Goal: Transaction & Acquisition: Purchase product/service

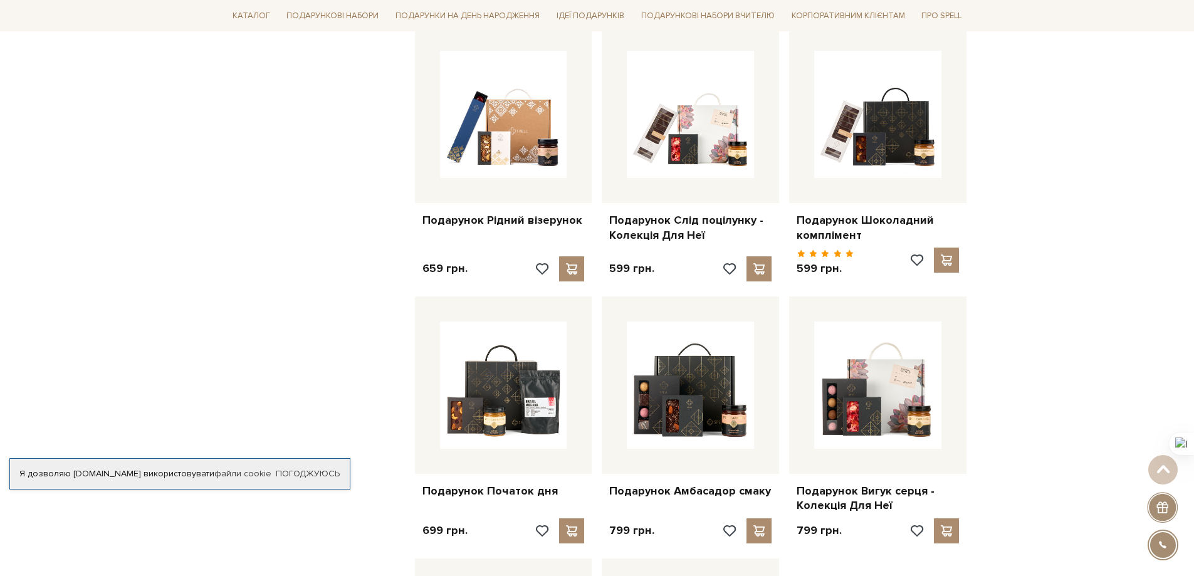
scroll to position [1128, 0]
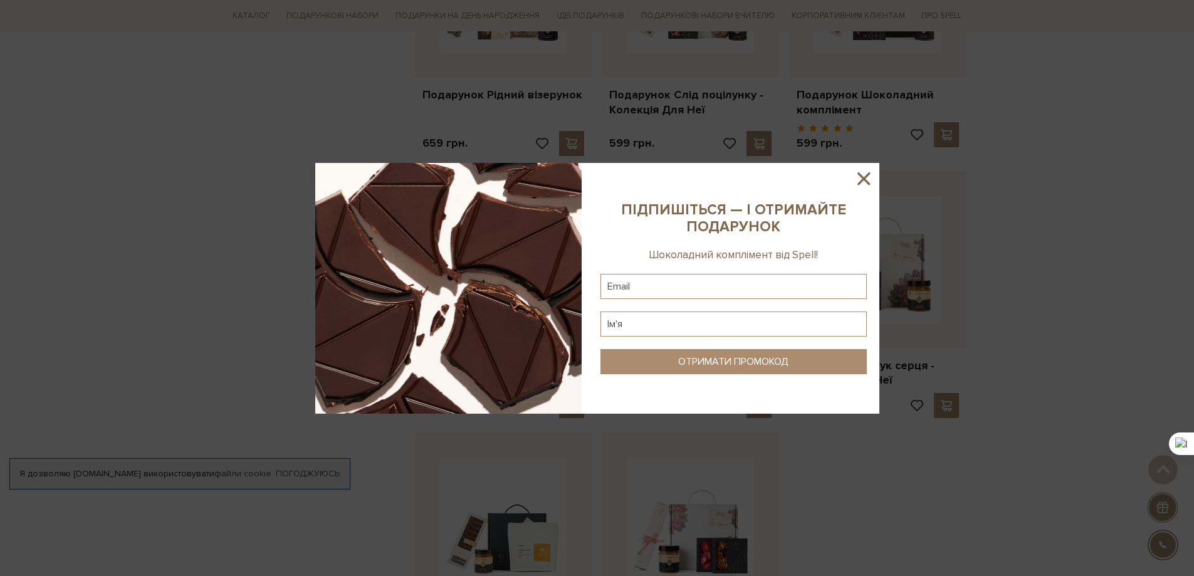
click at [864, 174] on icon at bounding box center [863, 178] width 21 height 21
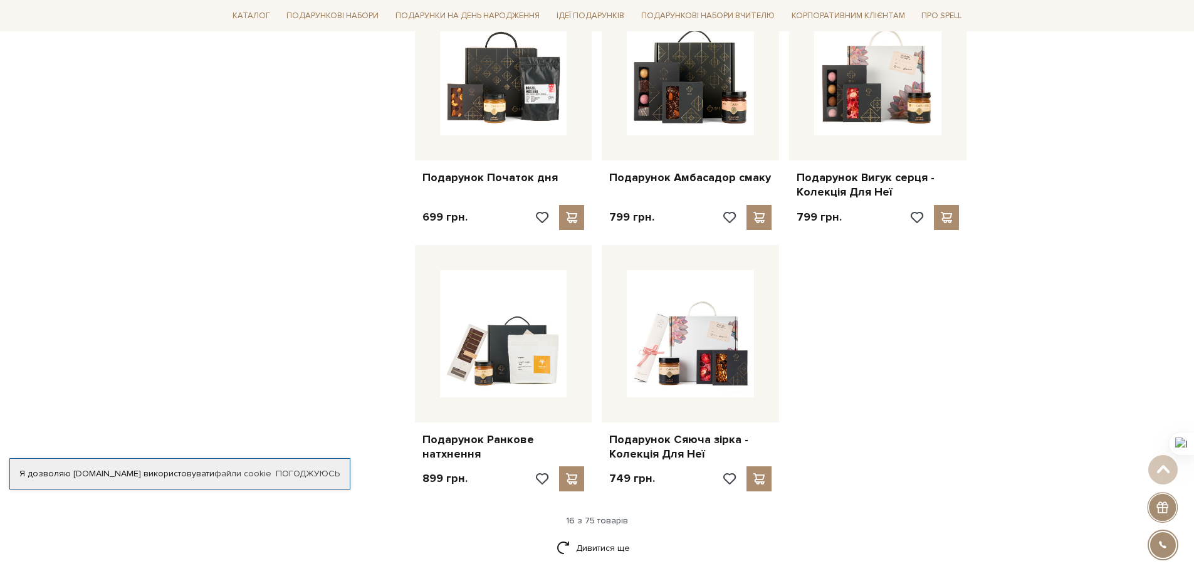
scroll to position [1379, 0]
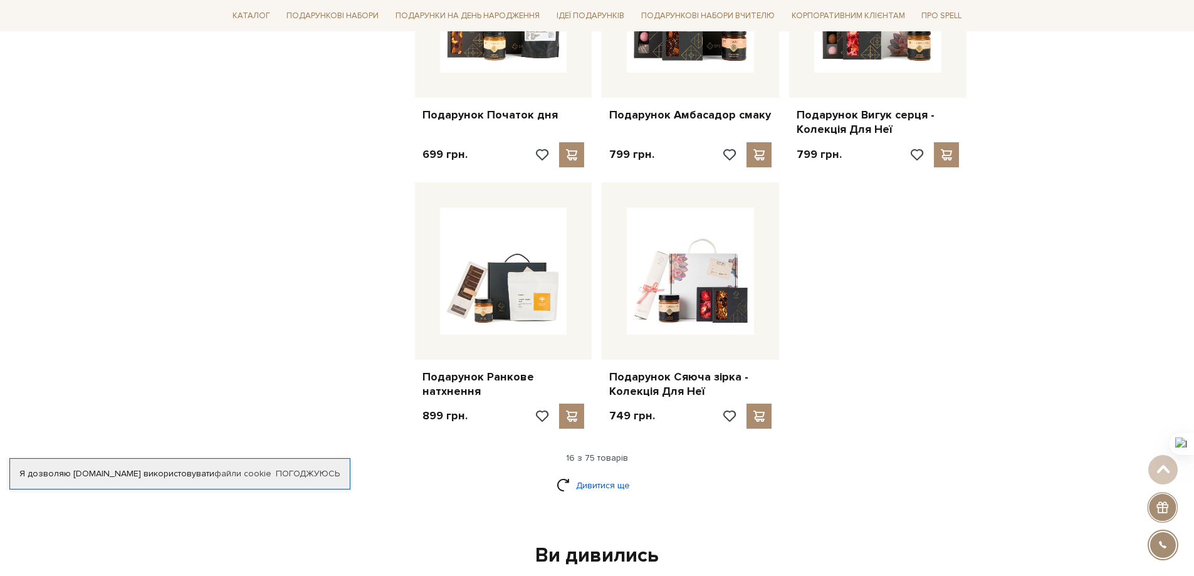
click at [600, 475] on link "Дивитися ще" at bounding box center [596, 485] width 81 height 22
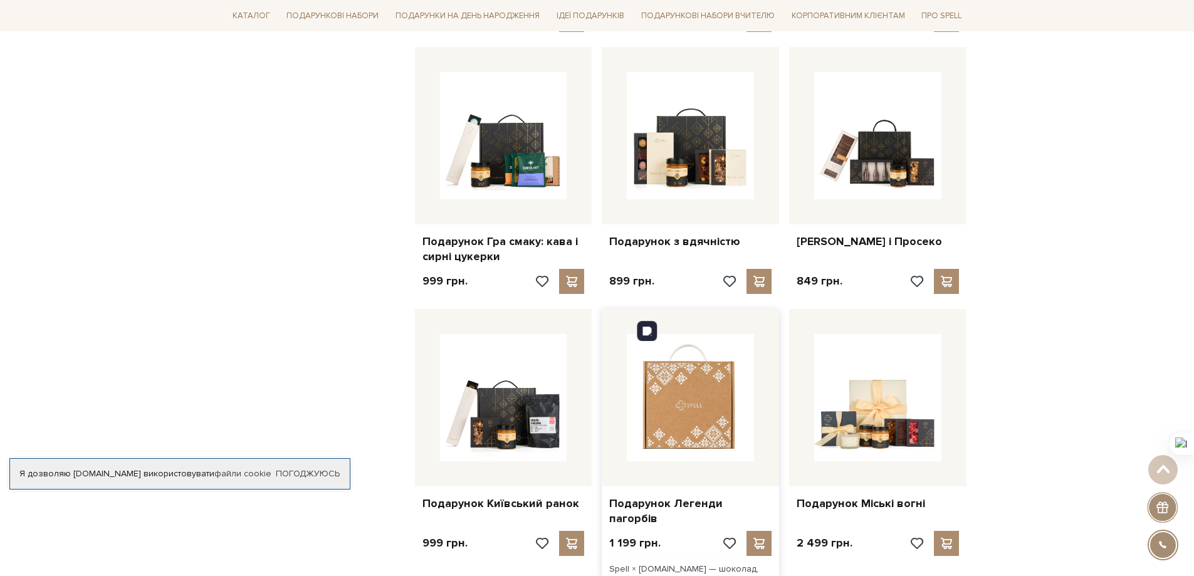
scroll to position [2695, 0]
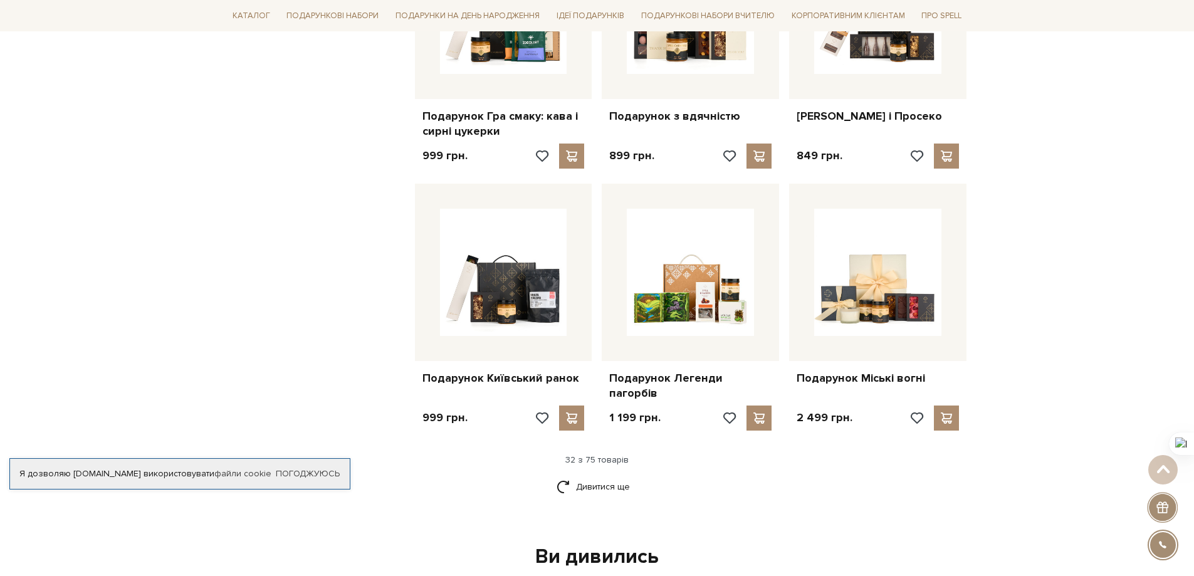
drag, startPoint x: 605, startPoint y: 450, endPoint x: 556, endPoint y: 401, distance: 69.6
click at [604, 476] on link "Дивитися ще" at bounding box center [596, 487] width 81 height 22
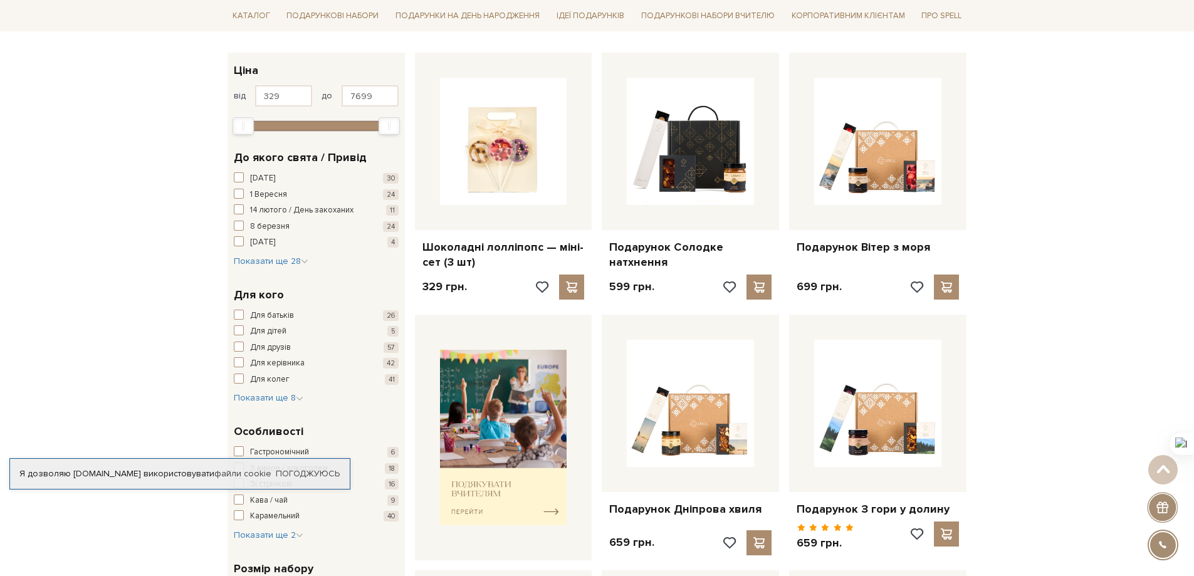
scroll to position [125, 0]
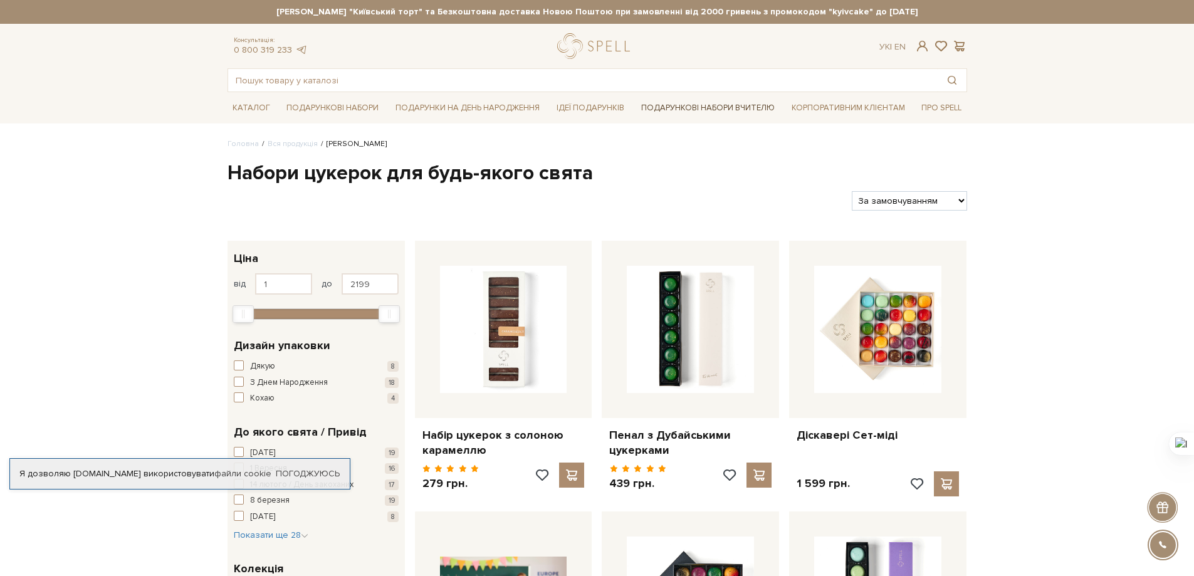
click at [701, 110] on link "Подарункові набори Вчителю" at bounding box center [708, 107] width 144 height 21
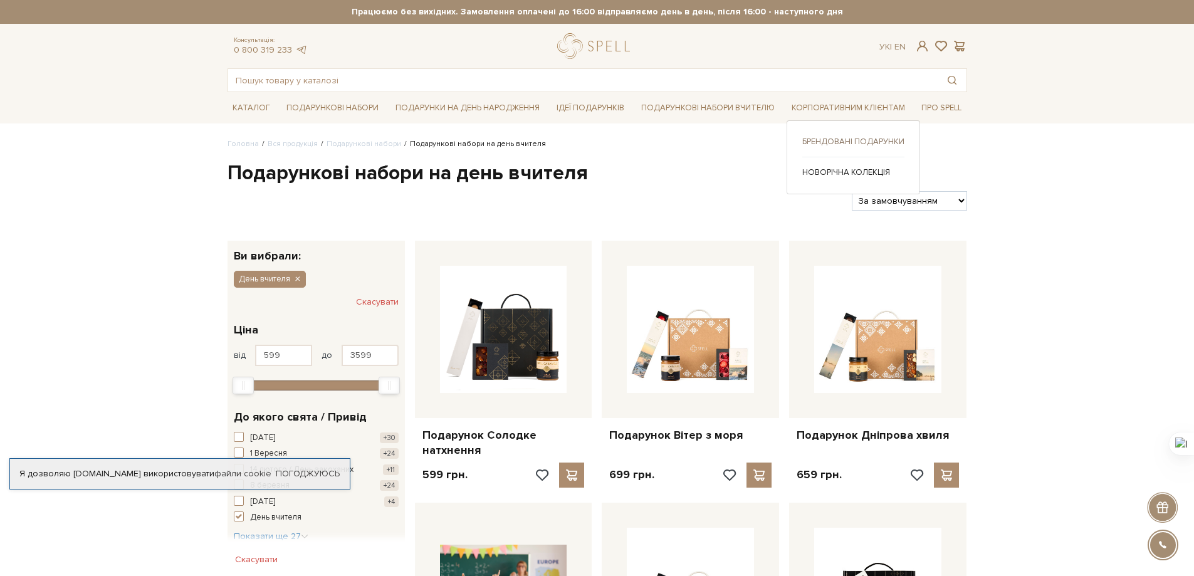
click at [845, 142] on link "Брендовані подарунки" at bounding box center [853, 141] width 102 height 11
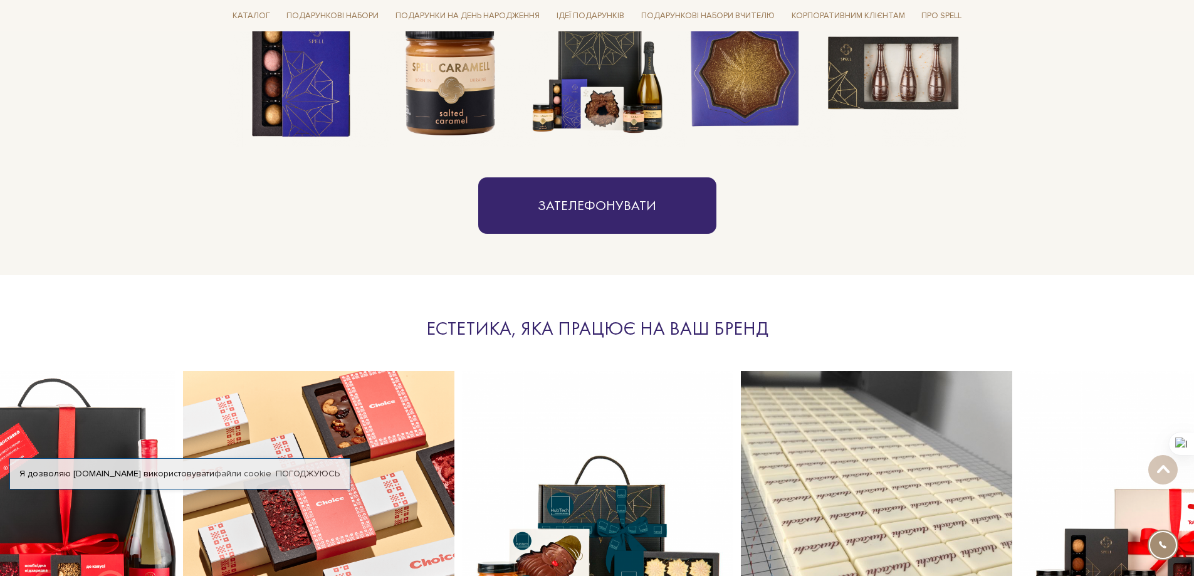
scroll to position [815, 0]
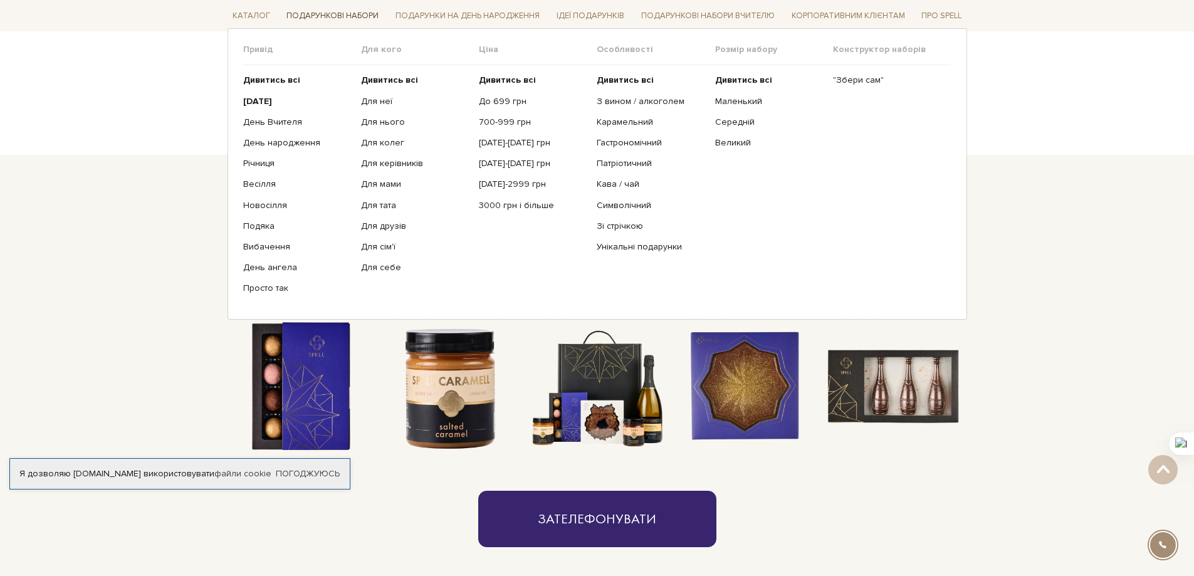
click at [339, 9] on link "Подарункові набори" at bounding box center [332, 15] width 102 height 19
